Goal: Task Accomplishment & Management: Use online tool/utility

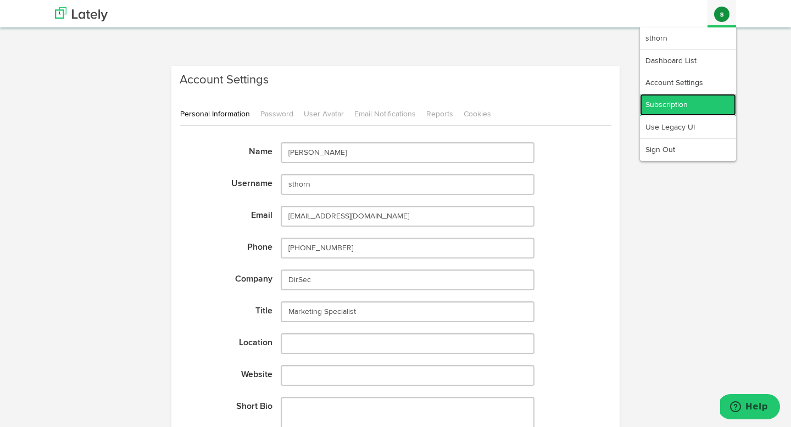
click at [674, 101] on link "Subscription" at bounding box center [688, 105] width 96 height 22
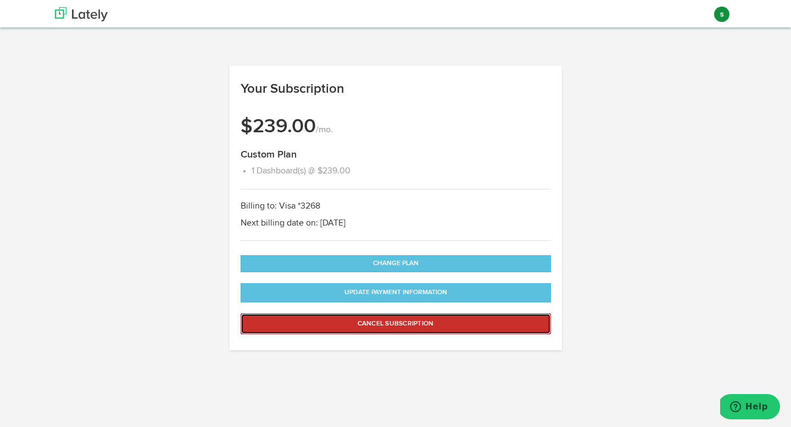
click at [406, 327] on button "Cancel Subscription" at bounding box center [396, 324] width 310 height 21
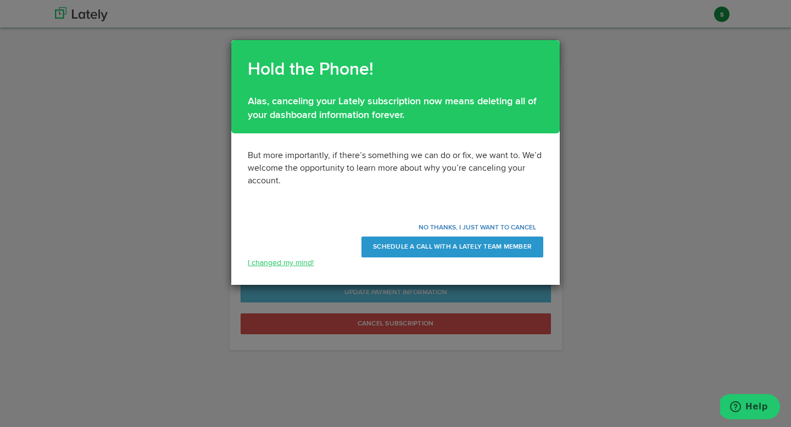
click at [299, 260] on link "I changed my mind!" at bounding box center [281, 263] width 66 height 8
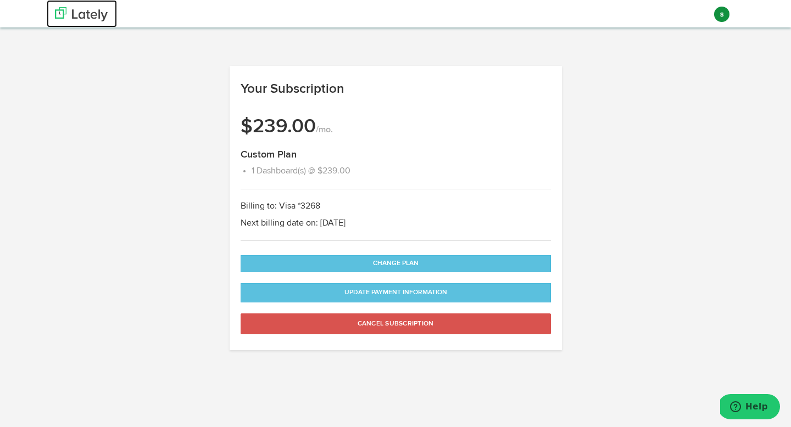
click at [93, 12] on img at bounding box center [81, 14] width 53 height 14
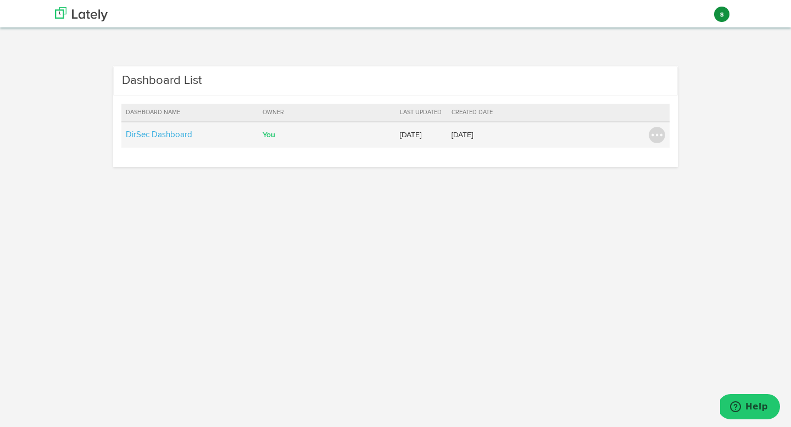
click at [153, 140] on td "DirSec Dashboard" at bounding box center [189, 135] width 137 height 26
click at [155, 135] on link "DirSec Dashboard" at bounding box center [159, 135] width 66 height 8
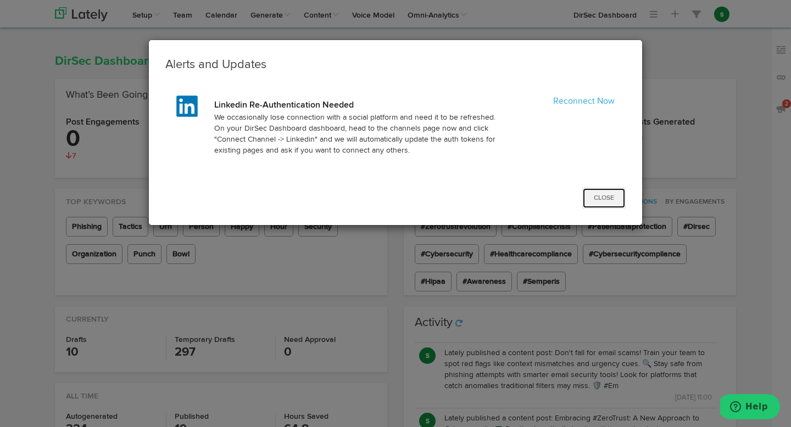
click at [609, 196] on button "Close" at bounding box center [603, 198] width 43 height 21
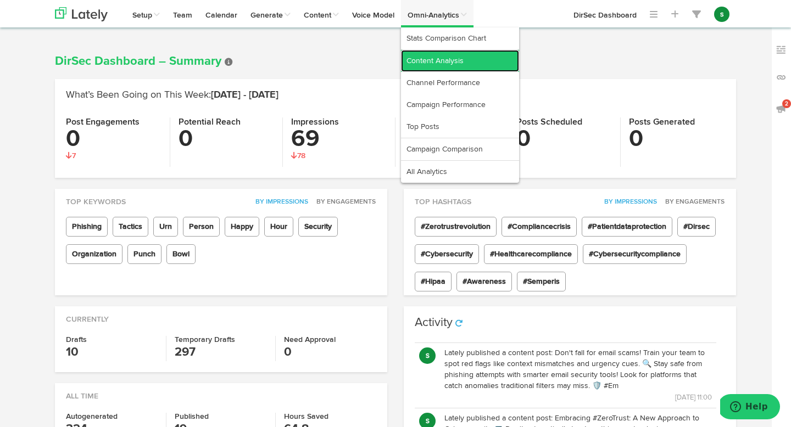
click at [438, 56] on link "Content Analysis" at bounding box center [460, 61] width 118 height 22
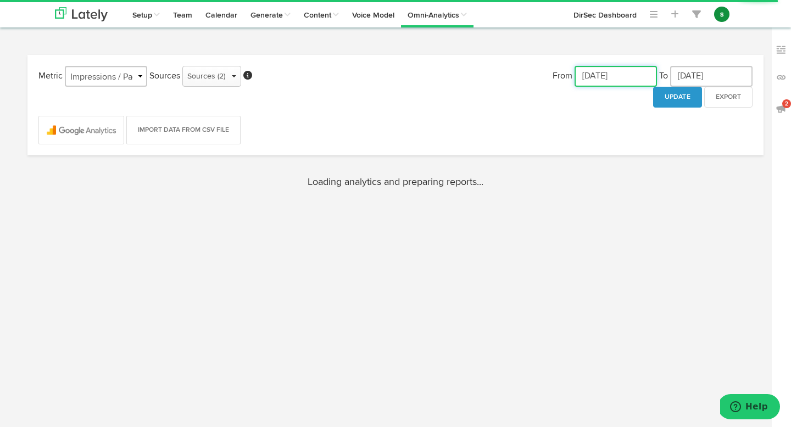
click at [598, 80] on input "[DATE]" at bounding box center [616, 76] width 82 height 21
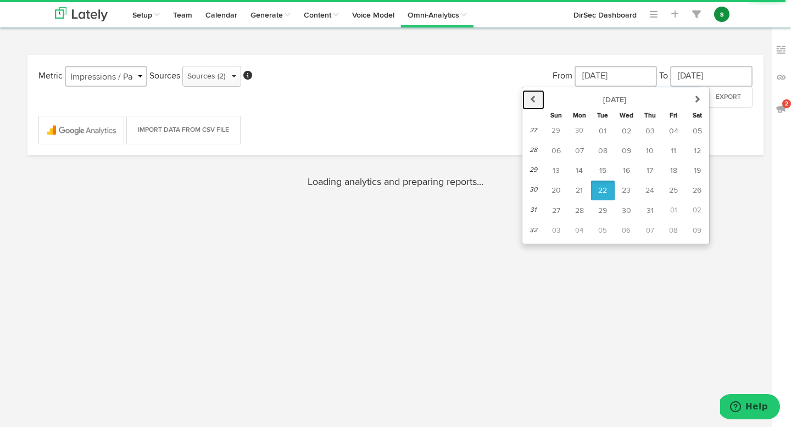
click at [531, 97] on icon "button" at bounding box center [534, 99] width 8 height 8
click at [554, 130] on span "01" at bounding box center [556, 131] width 8 height 8
type input "[DATE]"
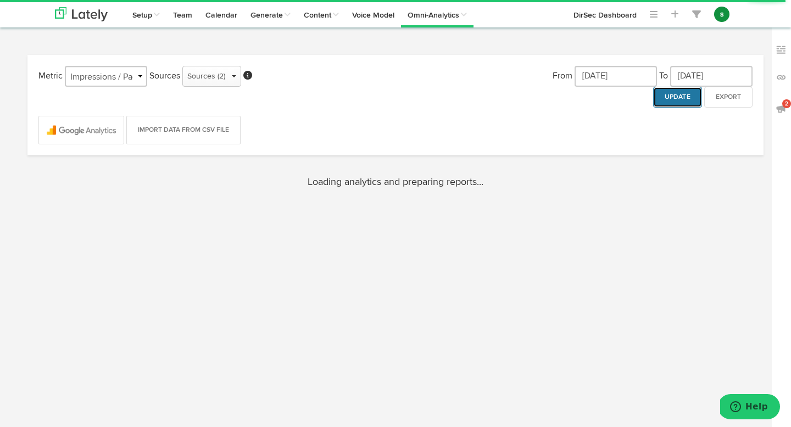
click at [665, 92] on button "Update" at bounding box center [677, 97] width 49 height 21
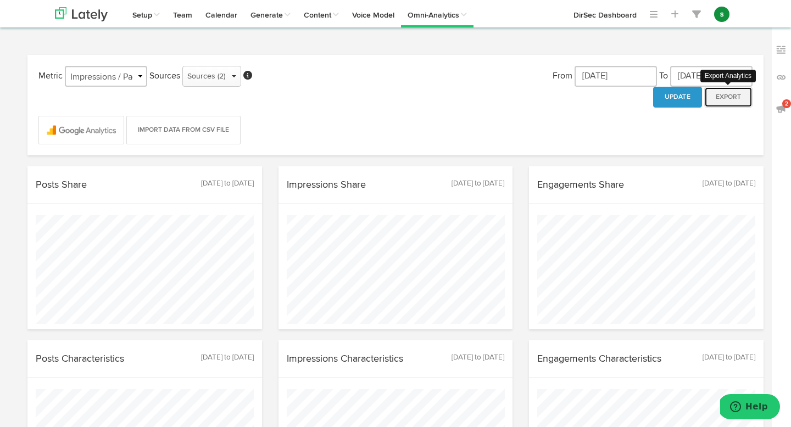
click at [731, 99] on button "Export" at bounding box center [728, 97] width 48 height 21
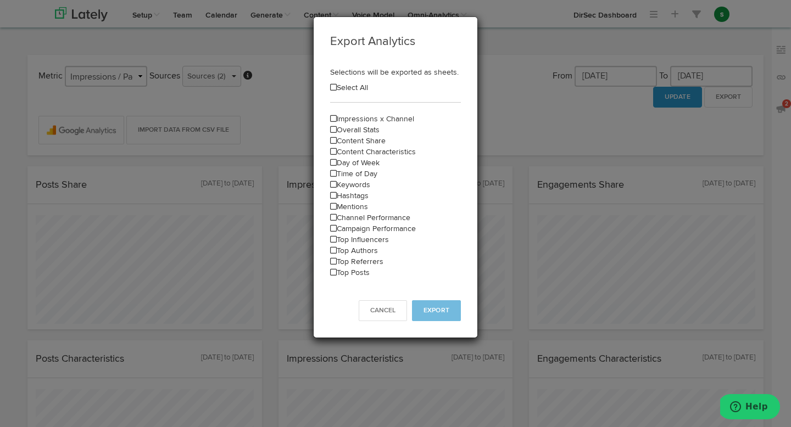
click at [334, 88] on icon at bounding box center [333, 88] width 7 height 8
click at [439, 312] on span "Export" at bounding box center [437, 311] width 26 height 7
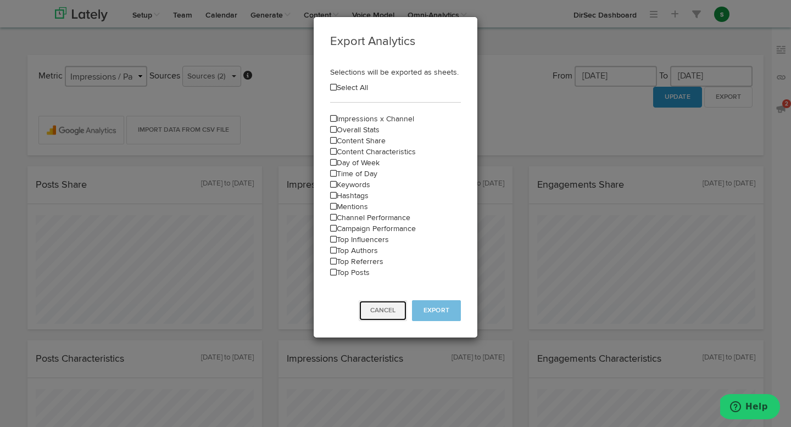
click at [387, 319] on button "Cancel" at bounding box center [383, 311] width 48 height 21
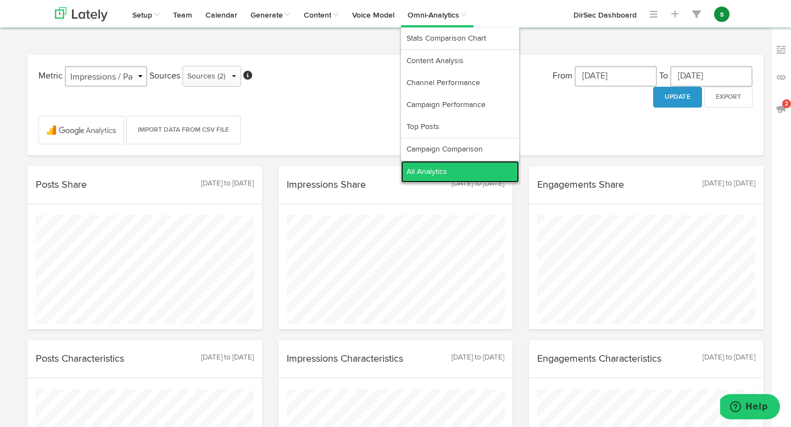
click at [454, 172] on link "All Analytics" at bounding box center [460, 172] width 118 height 22
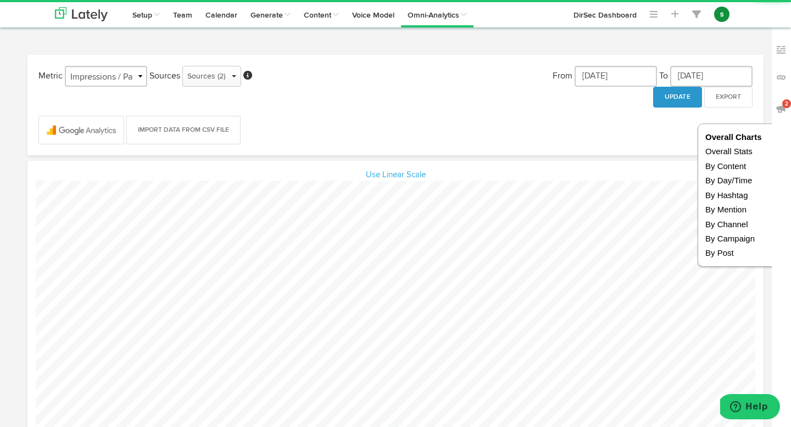
scroll to position [174, 251]
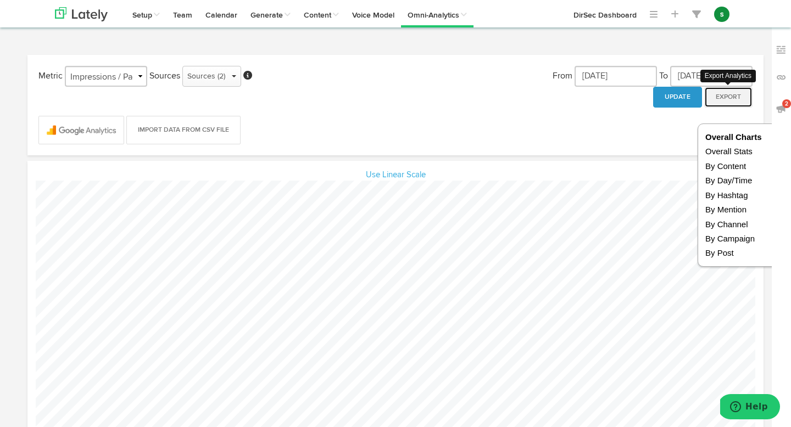
click at [725, 94] on button "Export" at bounding box center [728, 97] width 48 height 21
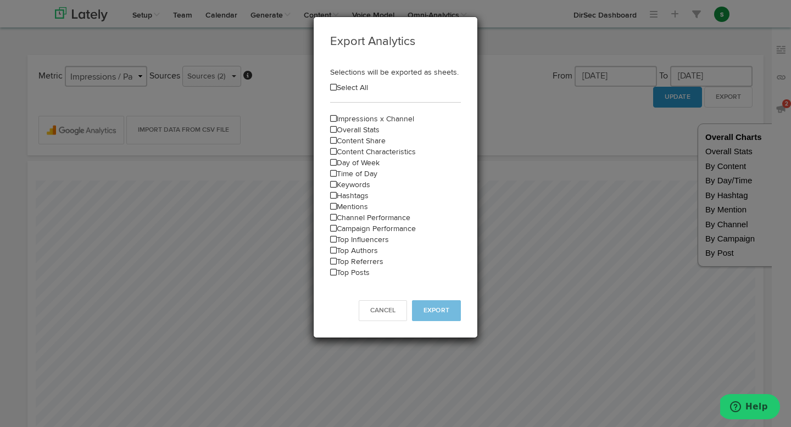
click at [333, 86] on icon at bounding box center [333, 88] width 7 height 8
click at [437, 306] on button "Export" at bounding box center [436, 311] width 49 height 21
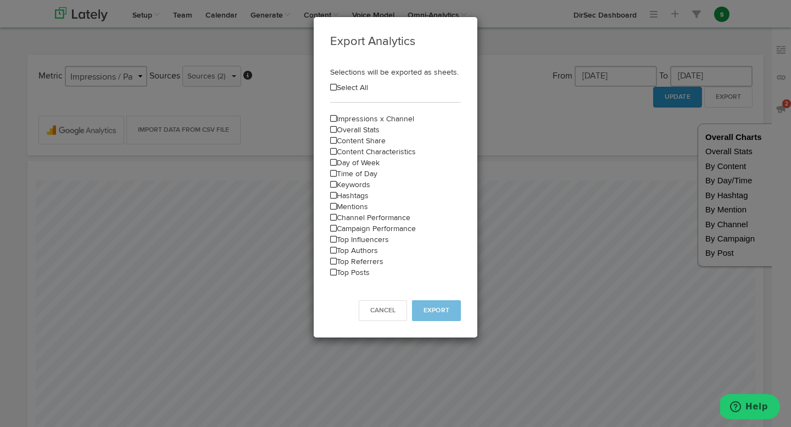
click at [733, 37] on div "Export Analytics Selections will be exported as sheets. Select All Impressions …" at bounding box center [395, 213] width 791 height 427
